Goal: Information Seeking & Learning: Find specific fact

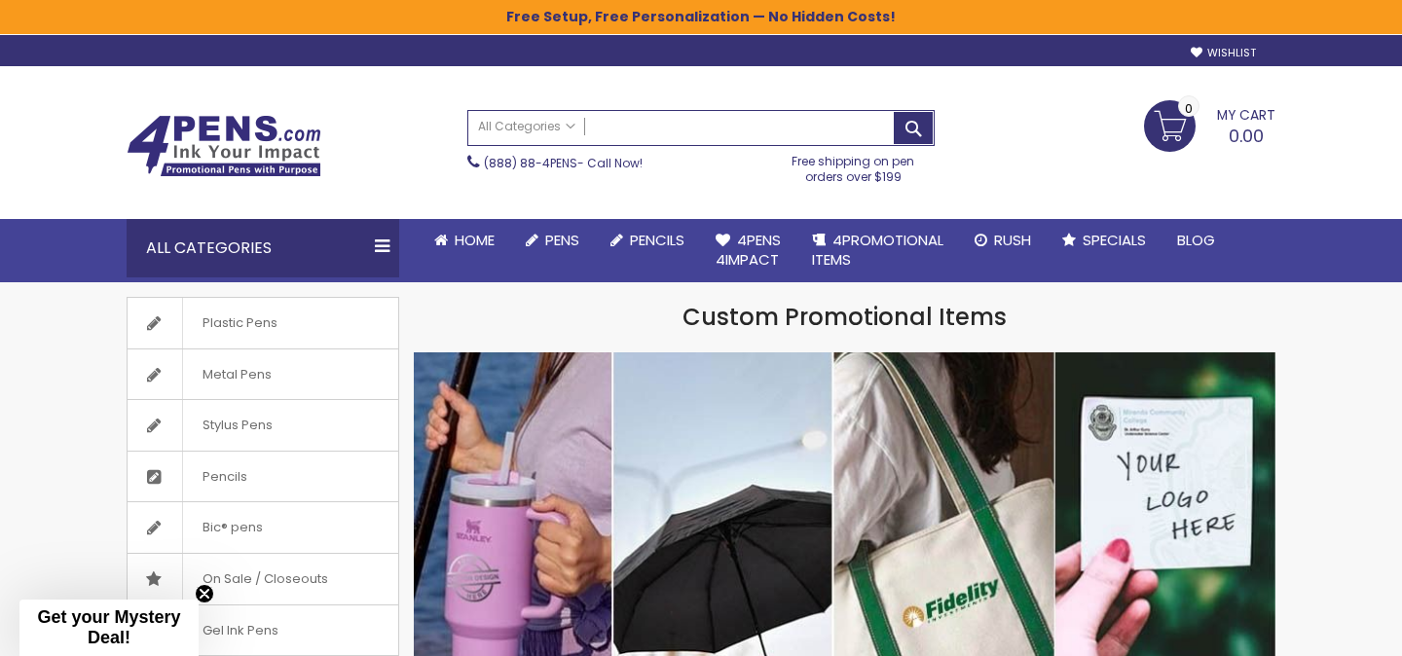
click at [618, 125] on input "Search" at bounding box center [700, 128] width 465 height 34
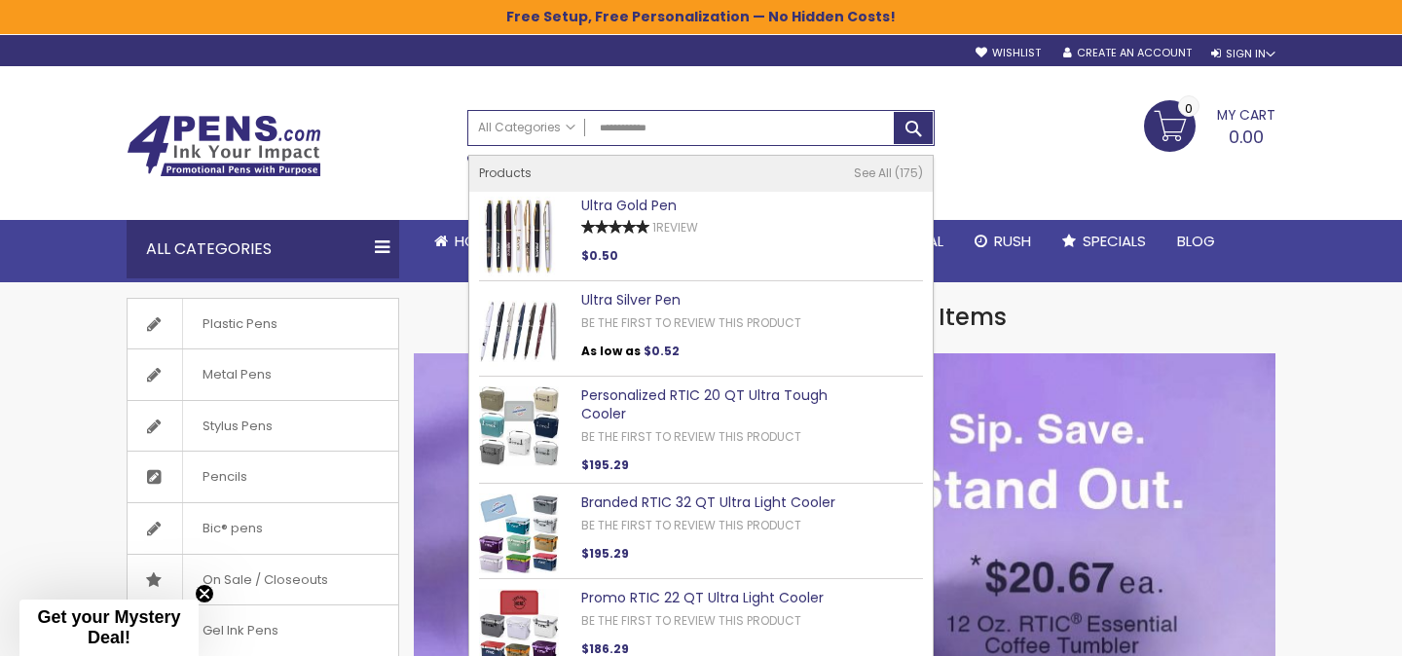
type input "**********"
click at [631, 196] on link "Ultra Gold Pen" at bounding box center [628, 205] width 95 height 19
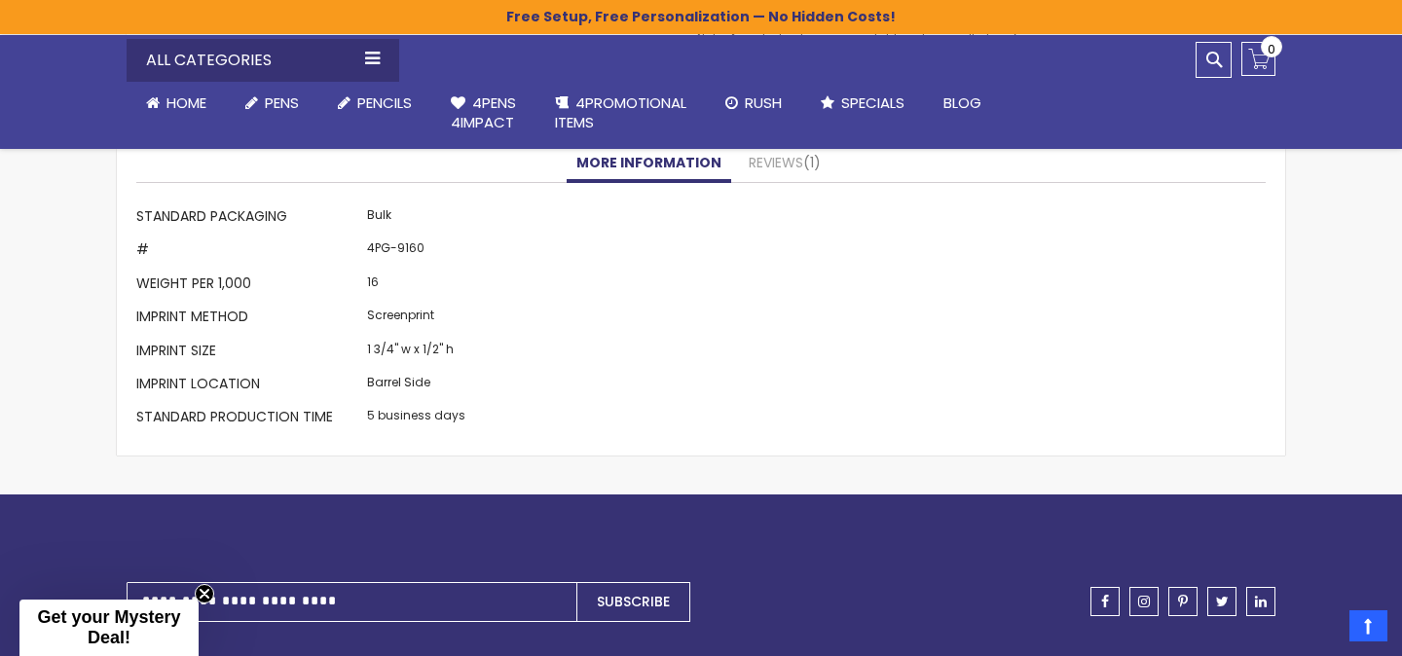
scroll to position [1909, 0]
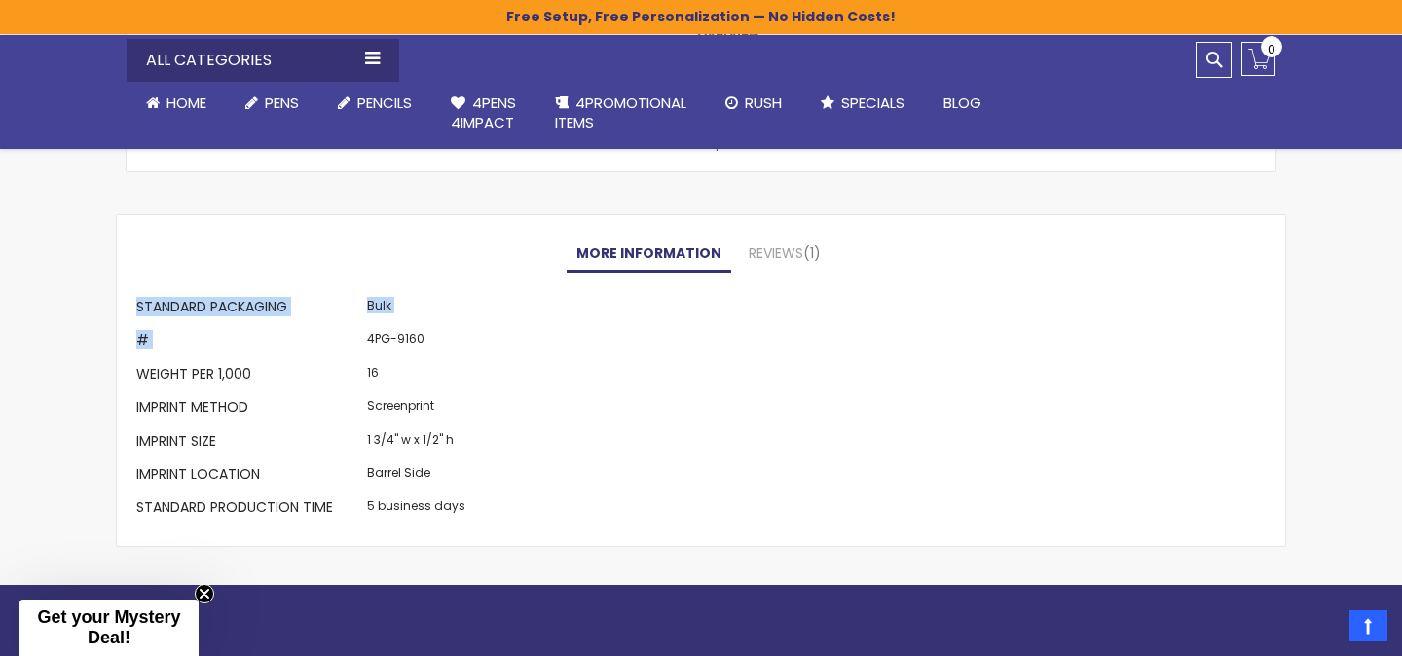
drag, startPoint x: 365, startPoint y: 340, endPoint x: 475, endPoint y: 338, distance: 110.0
click at [475, 338] on div "More Information Standard Packaging Bulk # 4PG-9160 Weight per 1,000 16 Imprint…" at bounding box center [700, 410] width 1129 height 235
copy table "More Information Standard Packaging Bulk #"
click at [379, 345] on td "4PG-9160" at bounding box center [416, 342] width 108 height 33
drag, startPoint x: 369, startPoint y: 337, endPoint x: 418, endPoint y: 339, distance: 48.7
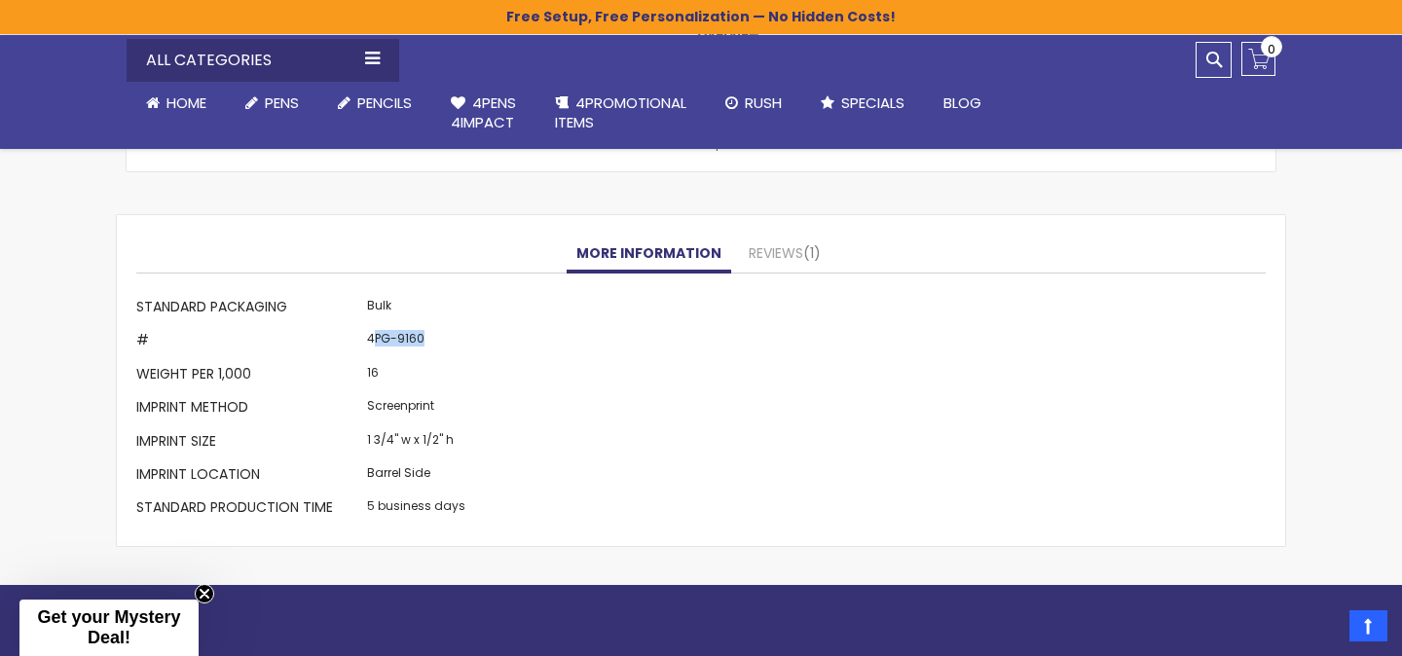
click at [418, 339] on td "4PG-9160" at bounding box center [416, 342] width 108 height 33
drag, startPoint x: 427, startPoint y: 339, endPoint x: 365, endPoint y: 338, distance: 62.3
click at [365, 338] on td "4PG-9160" at bounding box center [416, 342] width 108 height 33
copy td "4PG-9160"
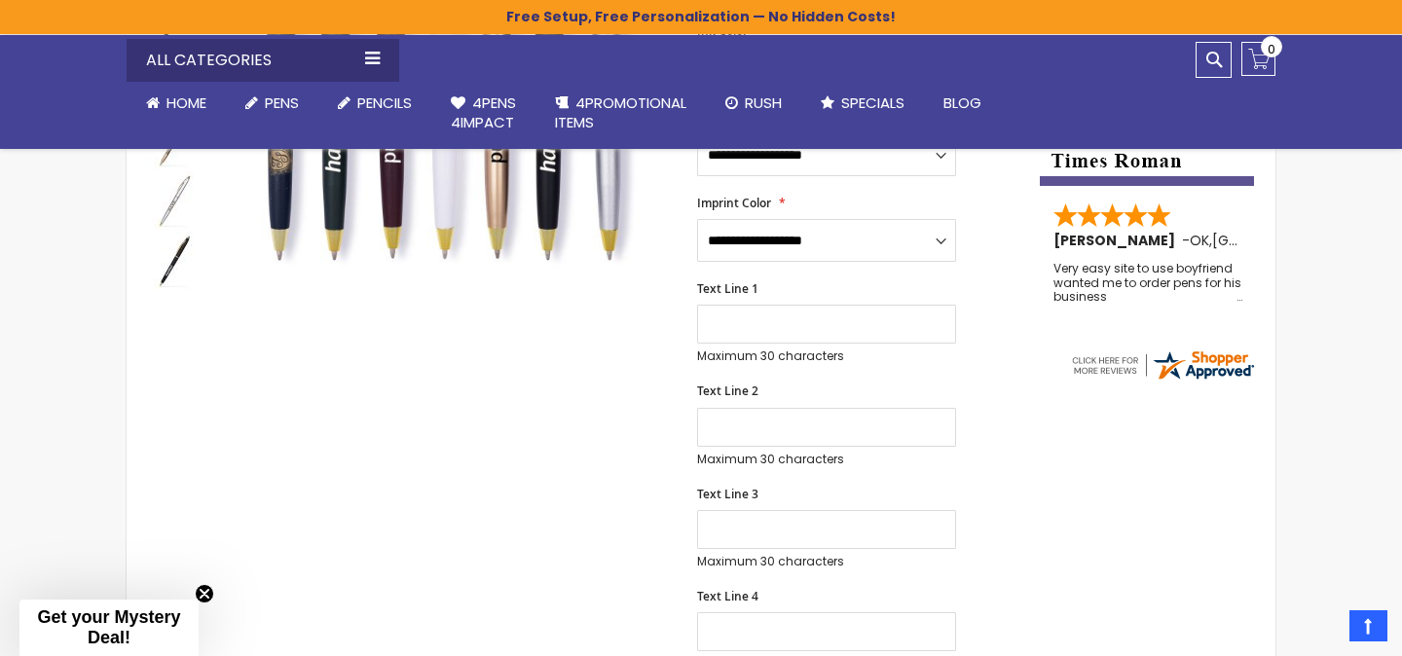
scroll to position [0, 0]
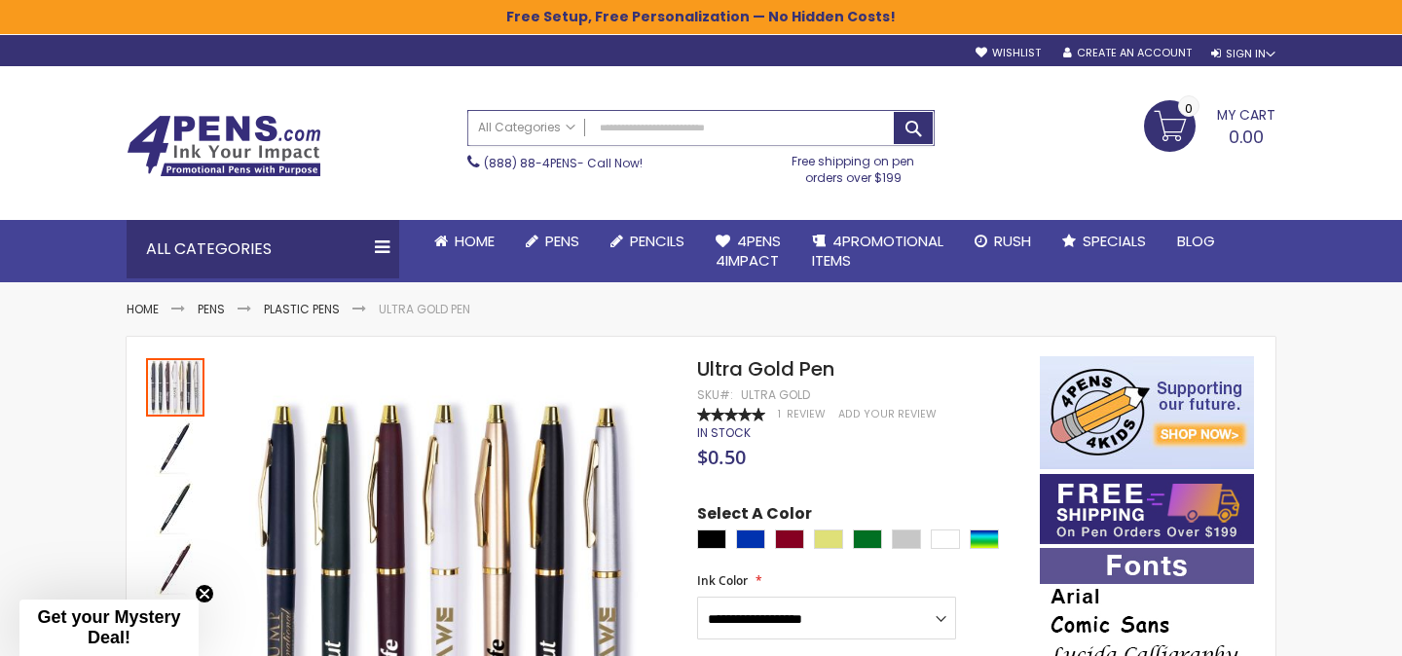
click at [685, 123] on input "Search" at bounding box center [700, 128] width 465 height 34
paste input "**********"
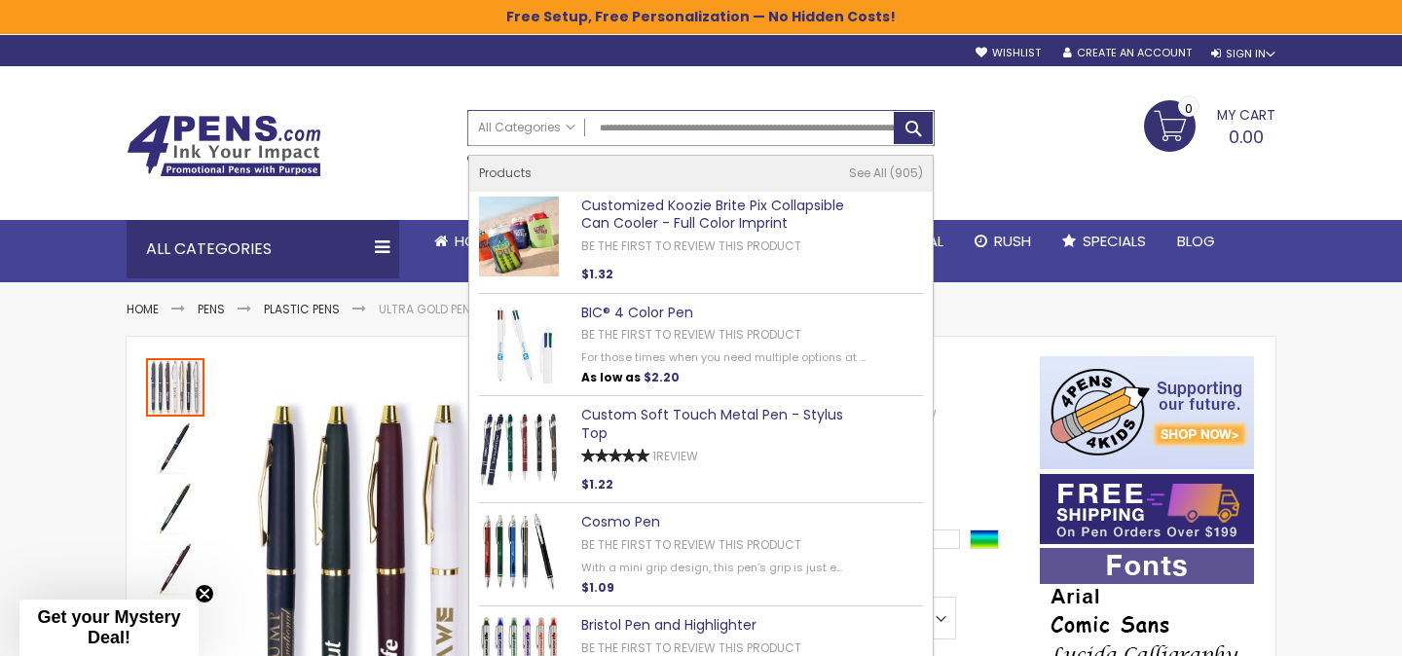
click at [681, 130] on input "**********" at bounding box center [700, 128] width 465 height 34
paste input "text"
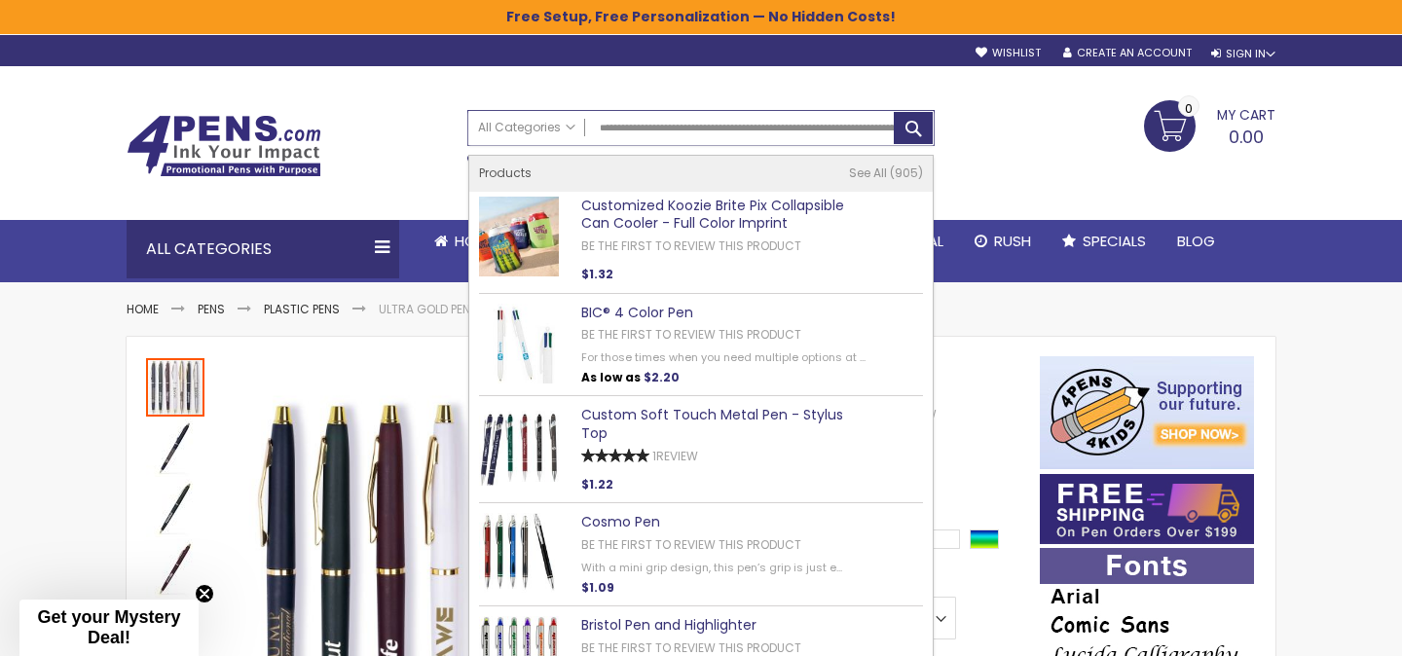
type input "**********"
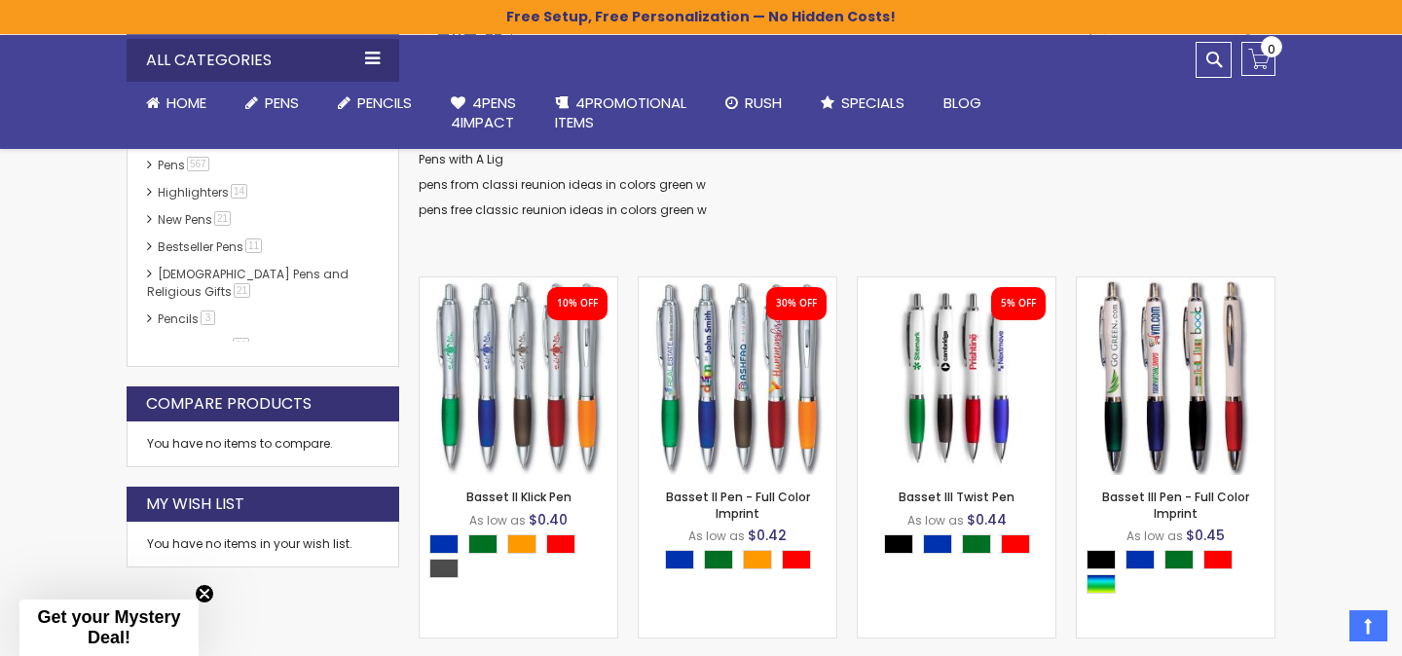
scroll to position [414, 0]
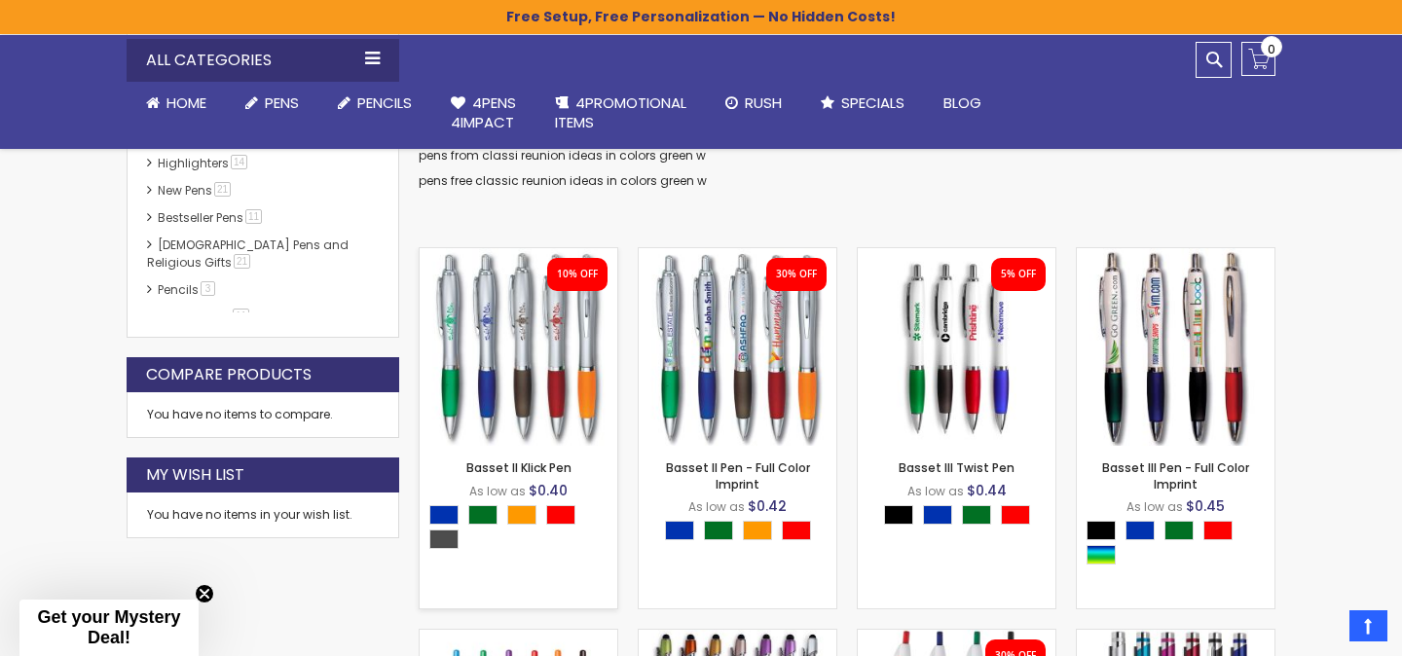
click at [551, 383] on img at bounding box center [519, 347] width 198 height 198
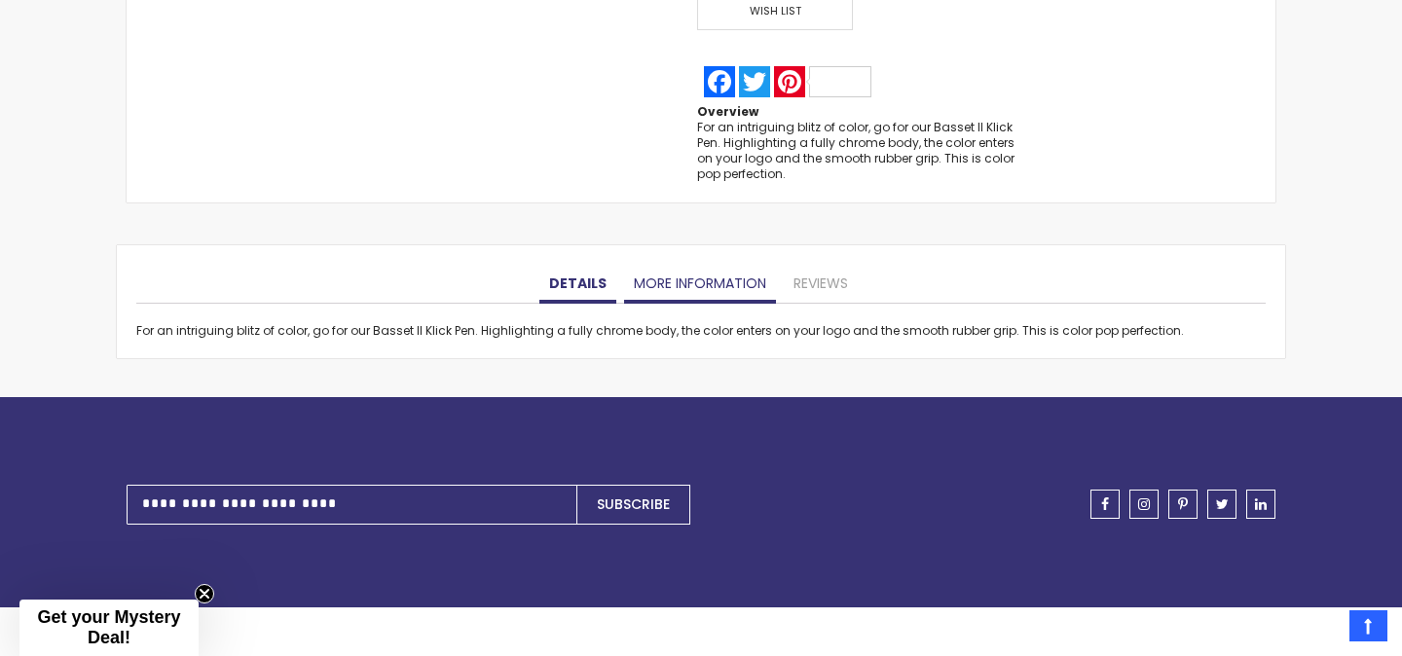
click at [678, 281] on link "More Information" at bounding box center [700, 284] width 152 height 39
